Goal: Book appointment/travel/reservation

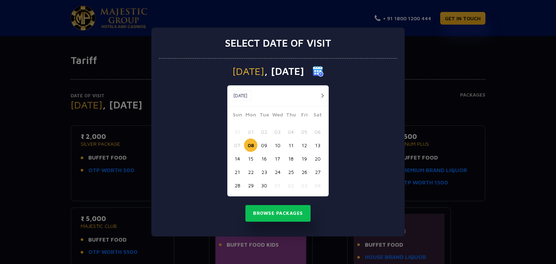
click at [322, 95] on button "button" at bounding box center [322, 95] width 9 height 9
click at [292, 159] on button "16" at bounding box center [290, 158] width 13 height 13
click at [276, 212] on button "Browse Packages" at bounding box center [277, 213] width 65 height 17
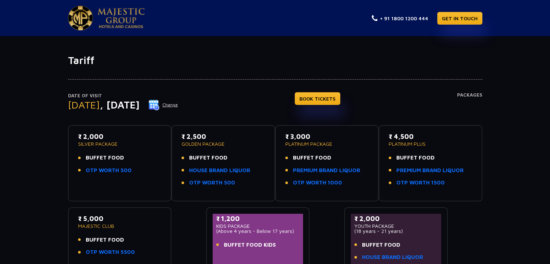
scroll to position [1, 0]
